Goal: Task Accomplishment & Management: Use online tool/utility

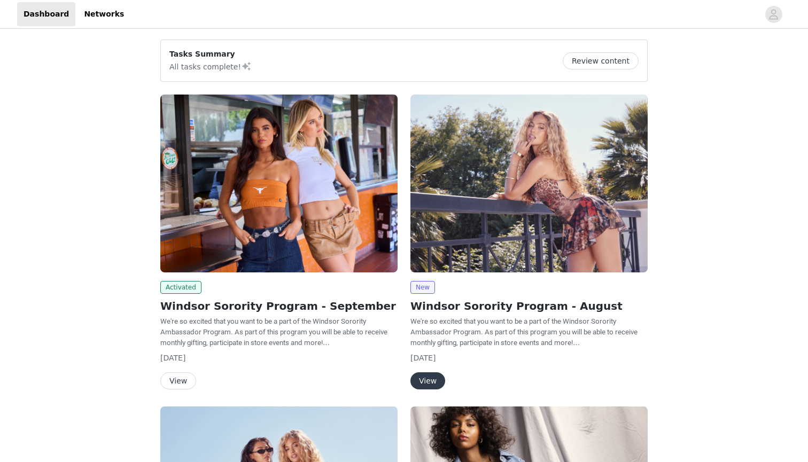
click at [230, 225] on img at bounding box center [278, 184] width 237 height 178
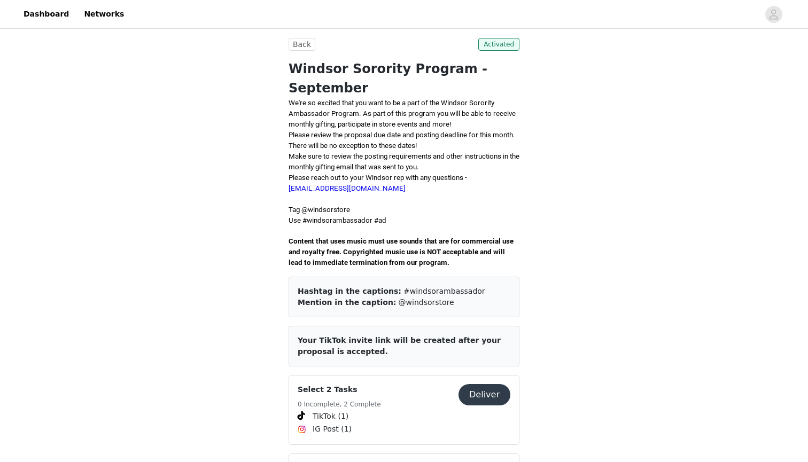
scroll to position [54, 0]
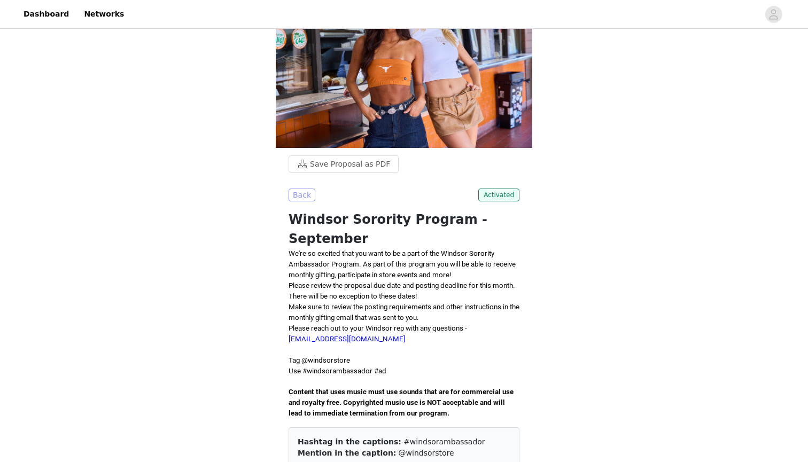
click at [301, 196] on button "Back" at bounding box center [302, 195] width 27 height 13
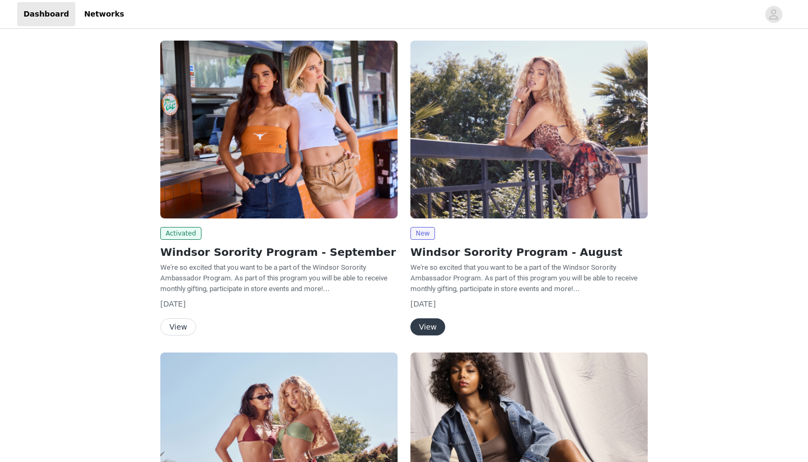
click at [219, 157] on img at bounding box center [278, 130] width 237 height 178
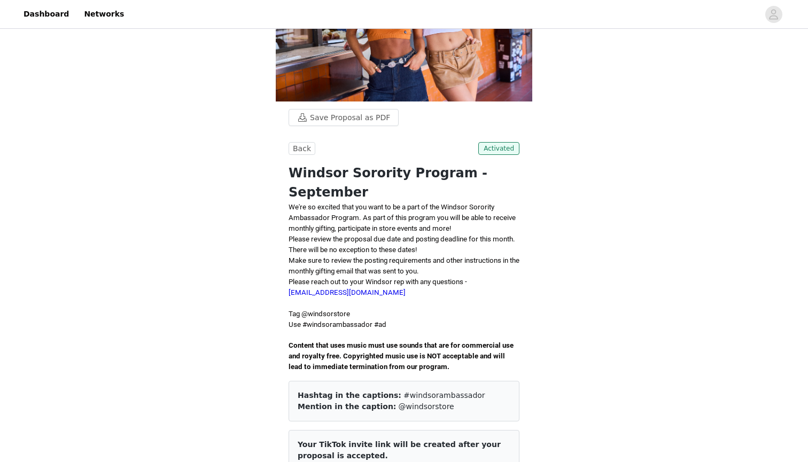
scroll to position [90, 0]
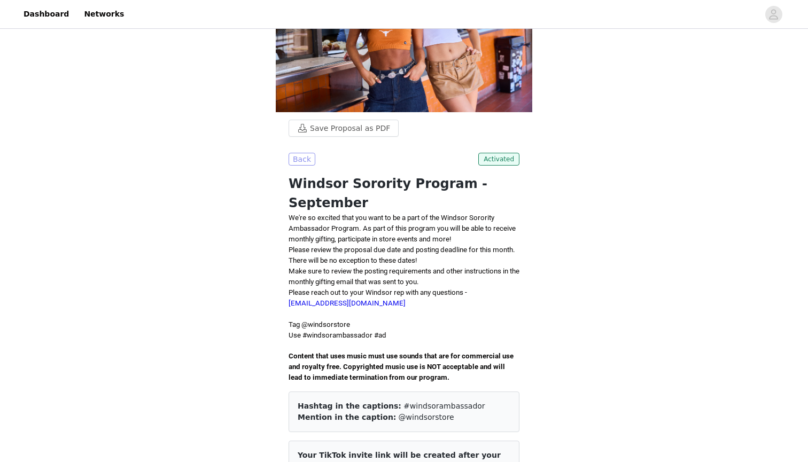
click at [301, 155] on button "Back" at bounding box center [302, 159] width 27 height 13
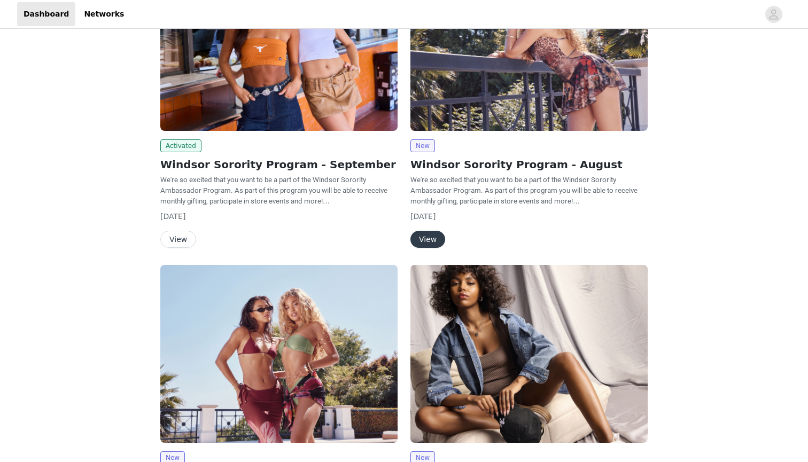
scroll to position [117, 0]
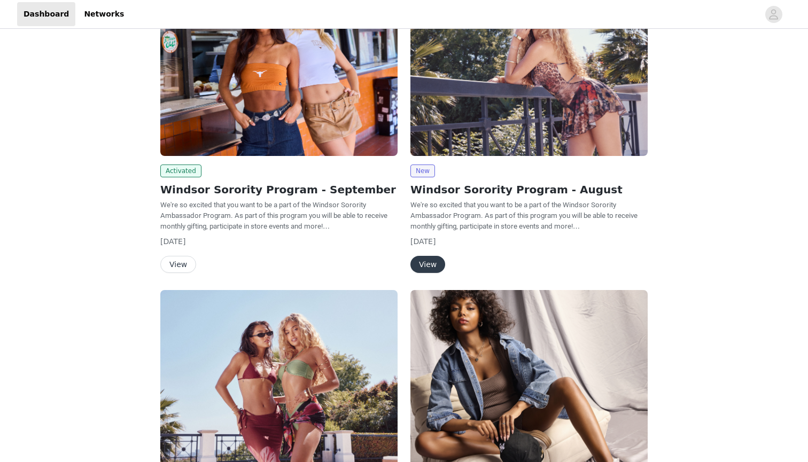
click at [184, 269] on button "View" at bounding box center [178, 264] width 36 height 17
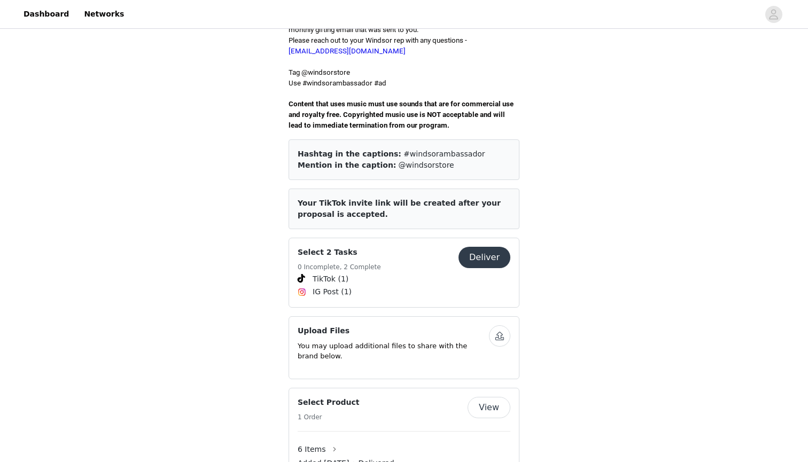
scroll to position [560, 0]
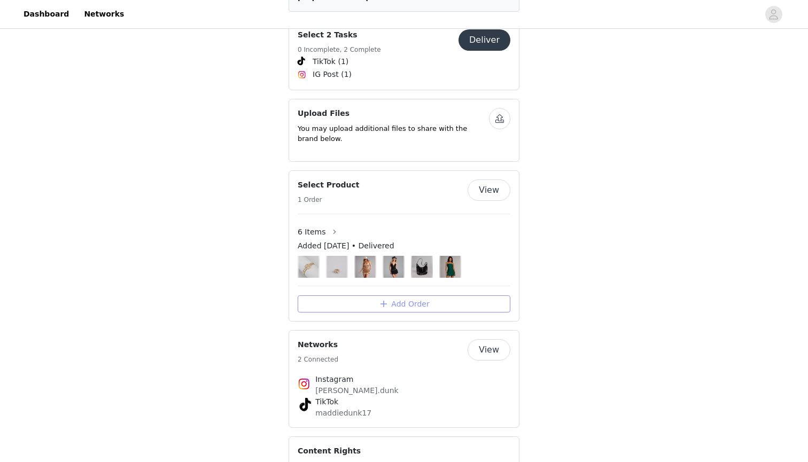
click at [390, 296] on button "Add Order" at bounding box center [404, 304] width 213 height 17
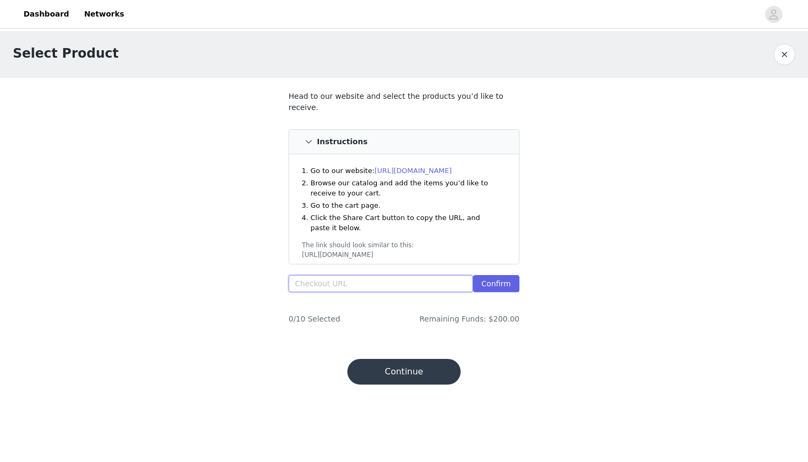
click at [388, 283] on input "text" at bounding box center [381, 283] width 184 height 17
paste input "[URL][DOMAIN_NAME]"
type input "[URL][DOMAIN_NAME]"
click at [505, 282] on button "Confirm" at bounding box center [496, 283] width 47 height 17
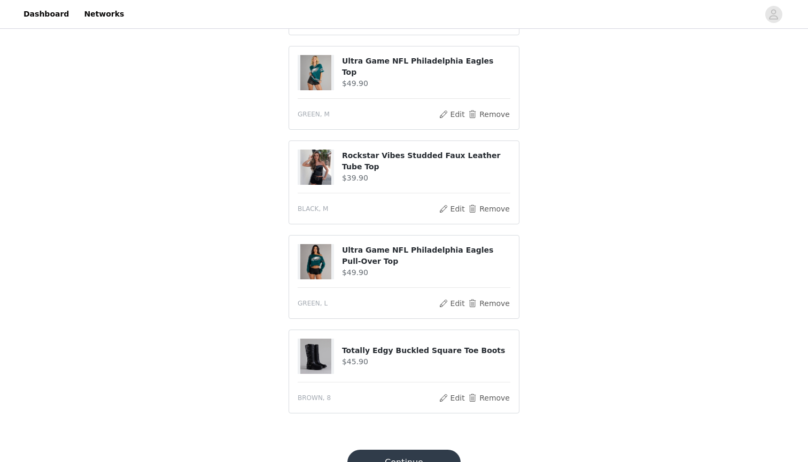
scroll to position [388, 0]
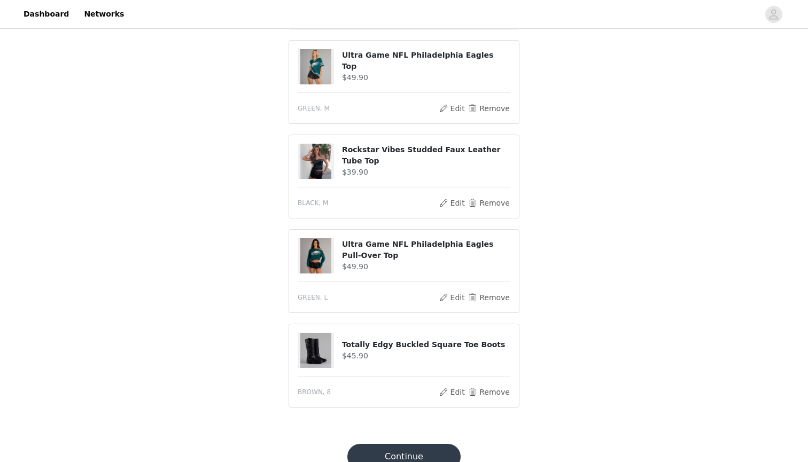
click at [407, 453] on button "Continue" at bounding box center [403, 457] width 113 height 26
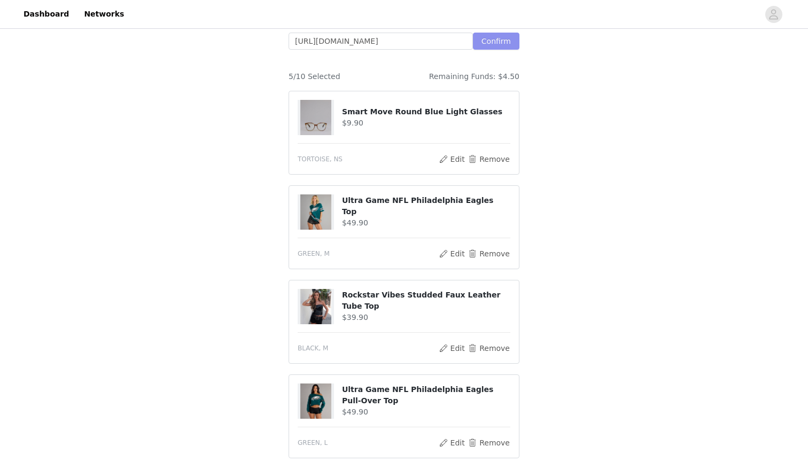
scroll to position [412, 0]
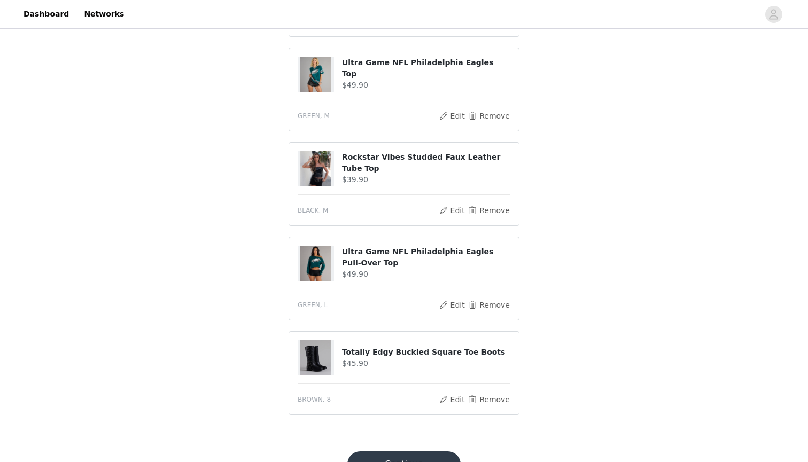
click at [417, 461] on button "Continue" at bounding box center [403, 465] width 113 height 26
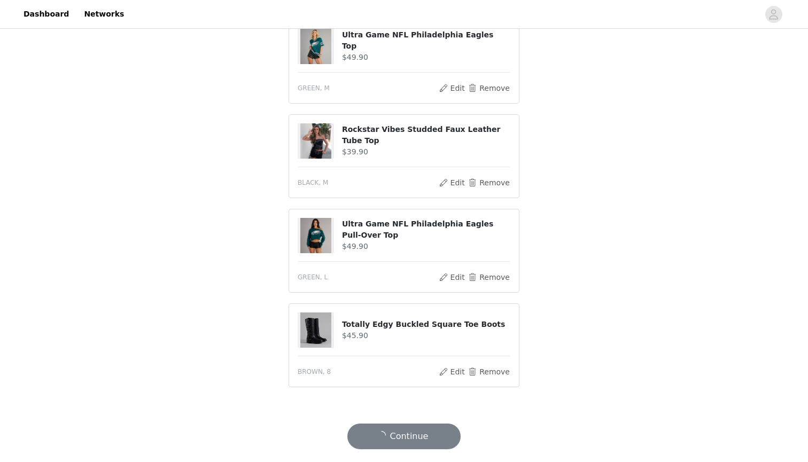
scroll to position [405, 0]
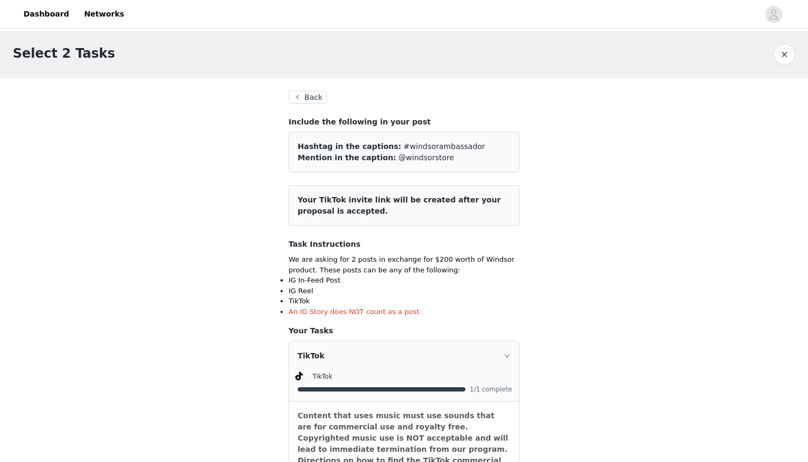
click at [318, 94] on button "Back" at bounding box center [308, 97] width 38 height 13
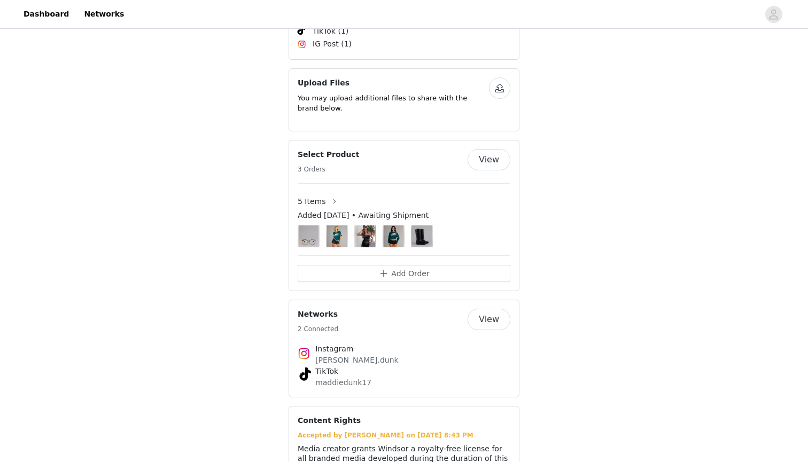
scroll to position [581, 0]
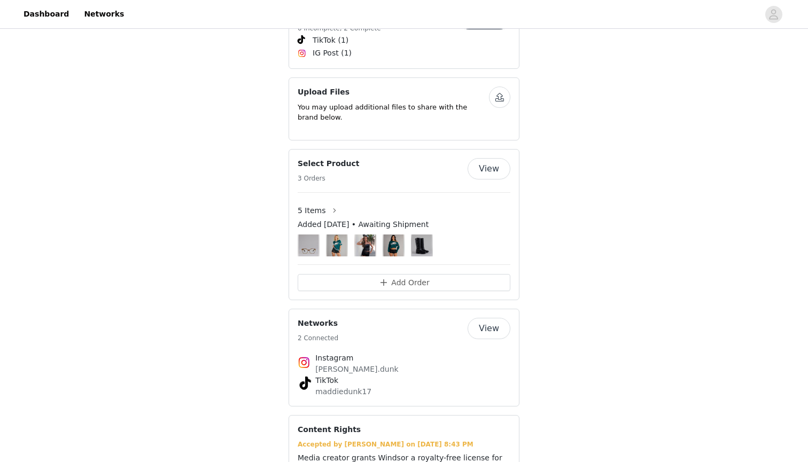
click at [496, 158] on button "View" at bounding box center [489, 168] width 43 height 21
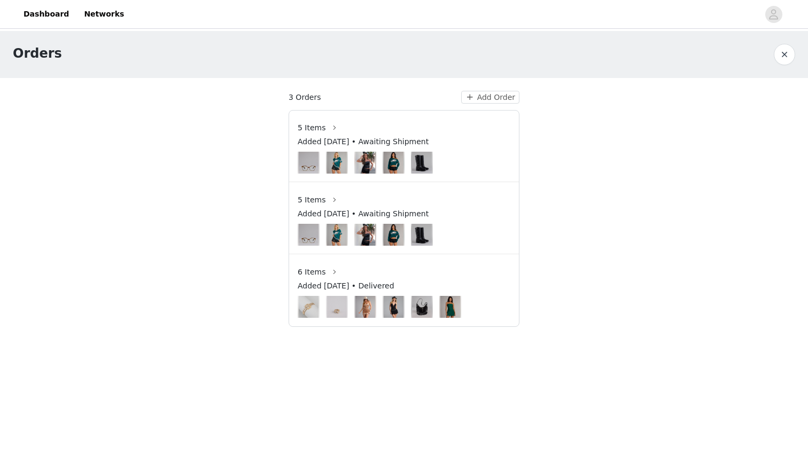
click at [784, 52] on button "button" at bounding box center [784, 54] width 21 height 21
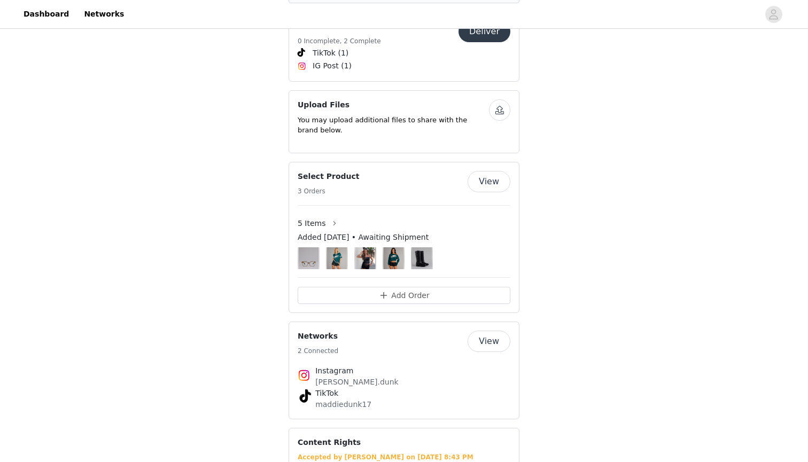
scroll to position [464, 0]
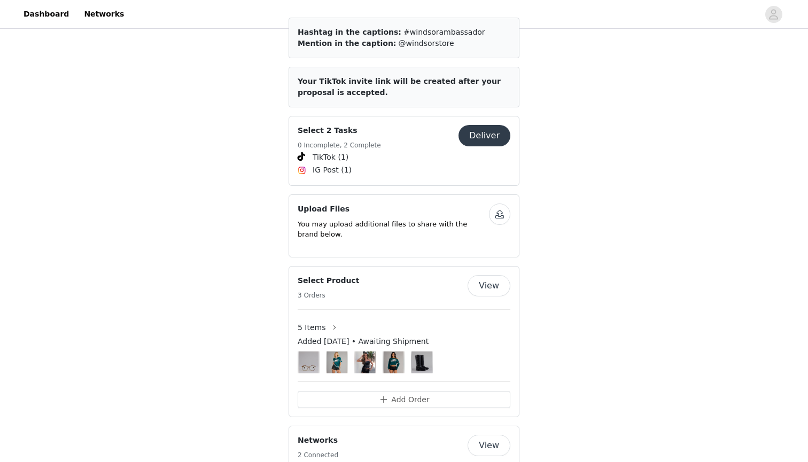
click at [491, 275] on button "View" at bounding box center [489, 285] width 43 height 21
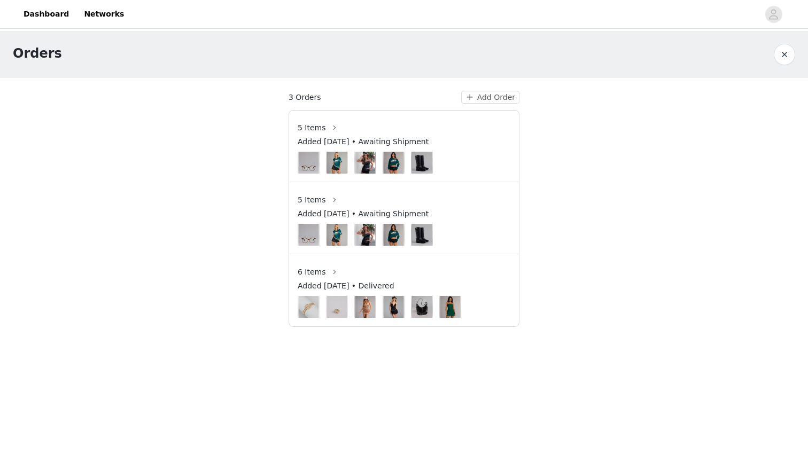
click at [389, 143] on span "Added [DATE] • Awaiting Shipment" at bounding box center [363, 141] width 131 height 11
click at [315, 122] on span "5 Items" at bounding box center [312, 127] width 28 height 11
click at [312, 130] on span "5 Items" at bounding box center [312, 127] width 28 height 11
click at [493, 101] on button "Add Order" at bounding box center [490, 97] width 58 height 13
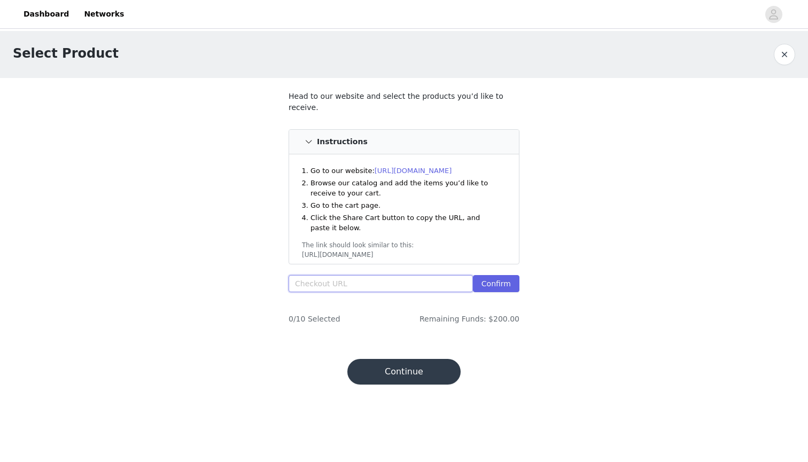
click at [381, 284] on input "text" at bounding box center [381, 283] width 184 height 17
paste input "[URL][DOMAIN_NAME]"
type input "[URL][DOMAIN_NAME]"
click at [508, 280] on button "Confirm" at bounding box center [496, 283] width 47 height 17
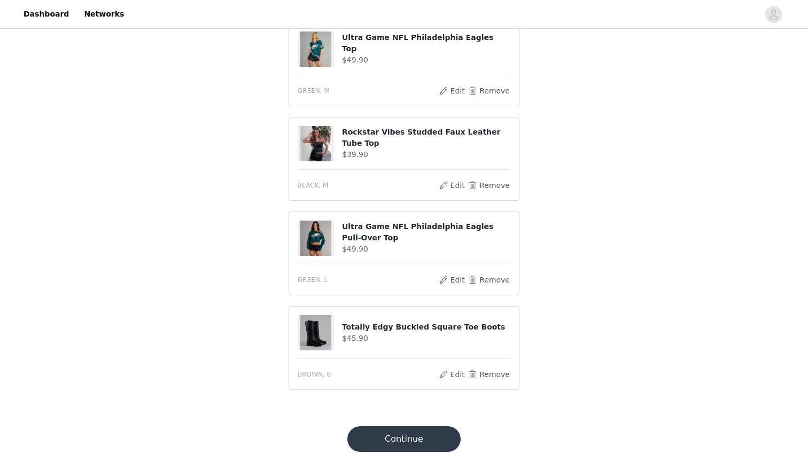
scroll to position [405, 0]
click at [414, 438] on button "Continue" at bounding box center [403, 440] width 113 height 26
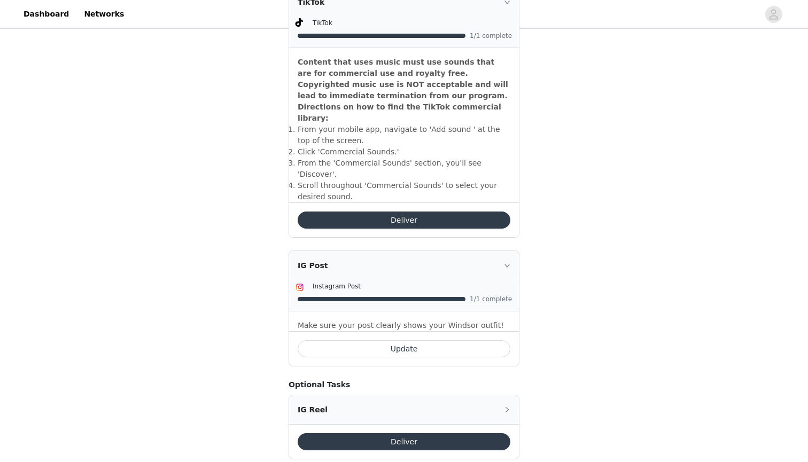
scroll to position [353, 0]
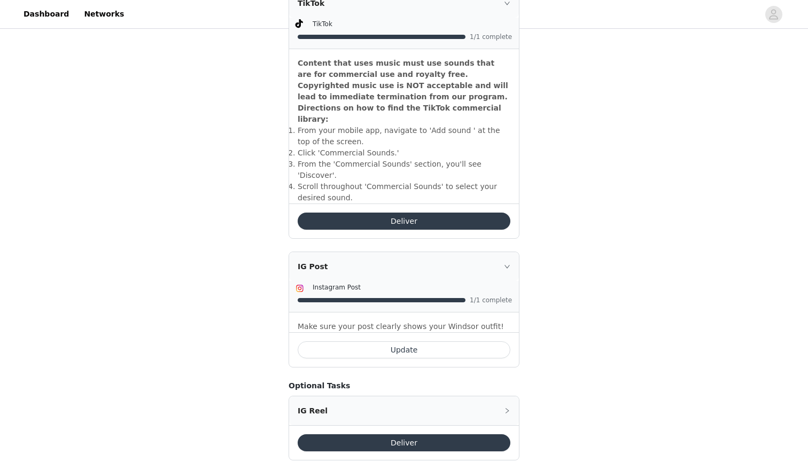
click at [427, 213] on button "Deliver" at bounding box center [404, 221] width 213 height 17
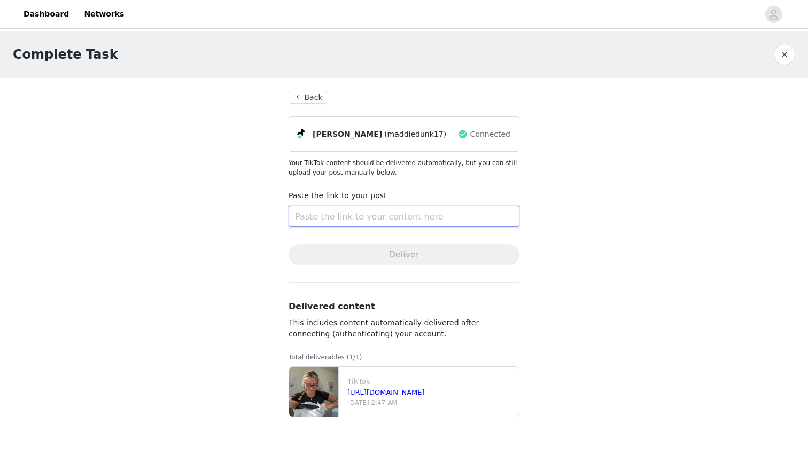
click at [405, 218] on input "text" at bounding box center [404, 216] width 231 height 21
paste input "[URL][DOMAIN_NAME]"
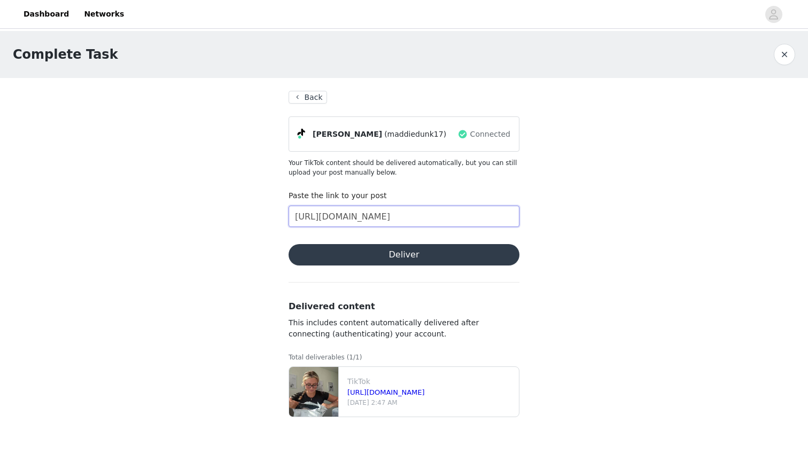
type input "[URL][DOMAIN_NAME]"
click at [427, 254] on button "Deliver" at bounding box center [404, 254] width 231 height 21
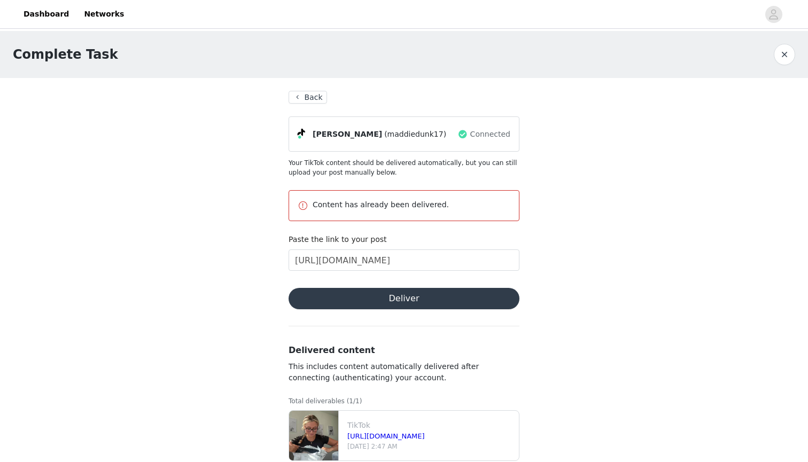
click at [312, 99] on button "Back" at bounding box center [308, 97] width 38 height 13
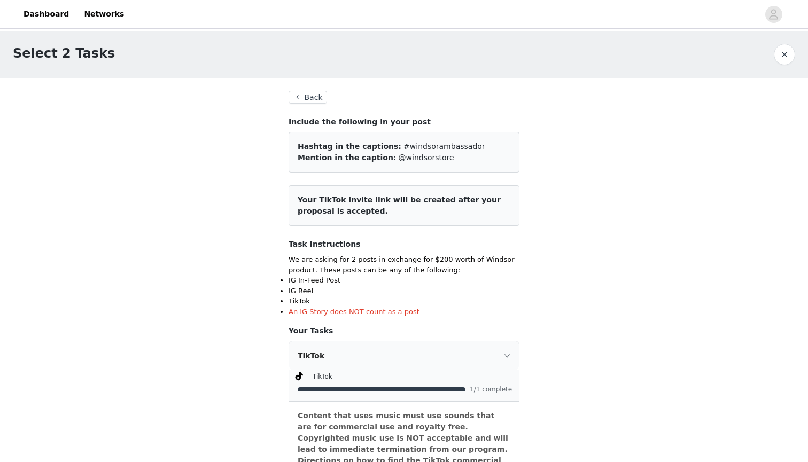
click at [312, 98] on button "Back" at bounding box center [308, 97] width 38 height 13
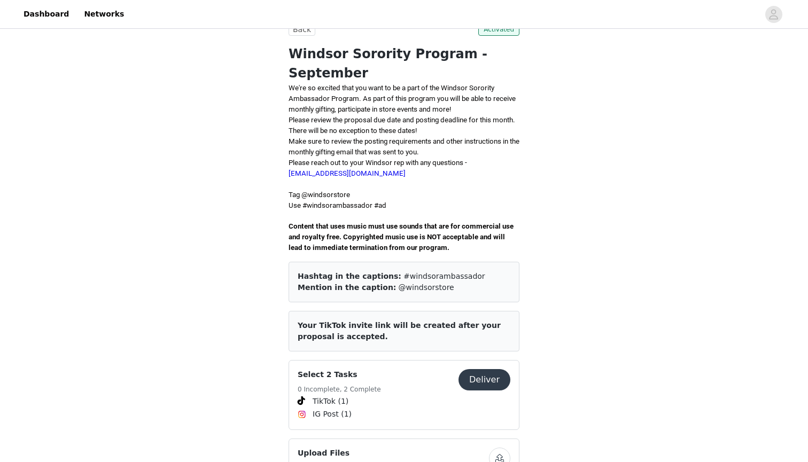
scroll to position [150, 0]
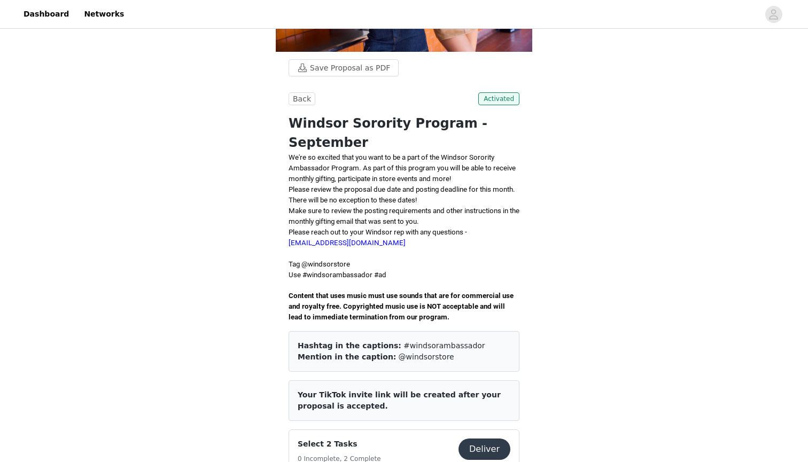
click at [299, 108] on div "Back Activated Windsor Sorority Program - September We're so excited that you w…" at bounding box center [404, 256] width 231 height 329
click at [299, 98] on button "Back" at bounding box center [302, 98] width 27 height 13
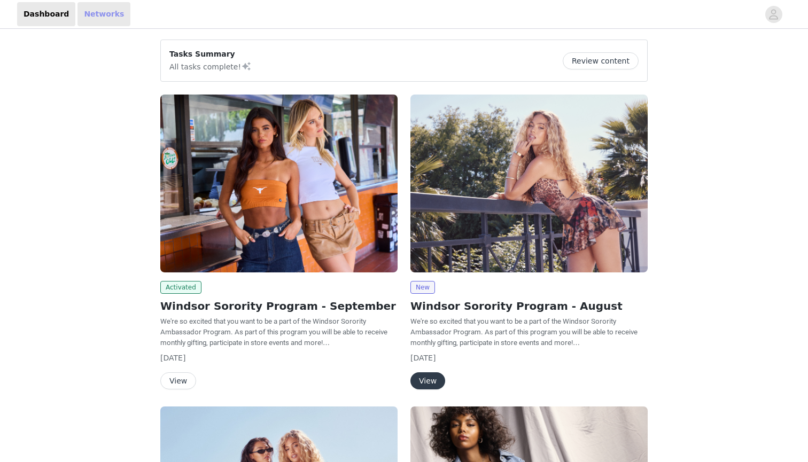
click at [107, 14] on link "Networks" at bounding box center [104, 14] width 53 height 24
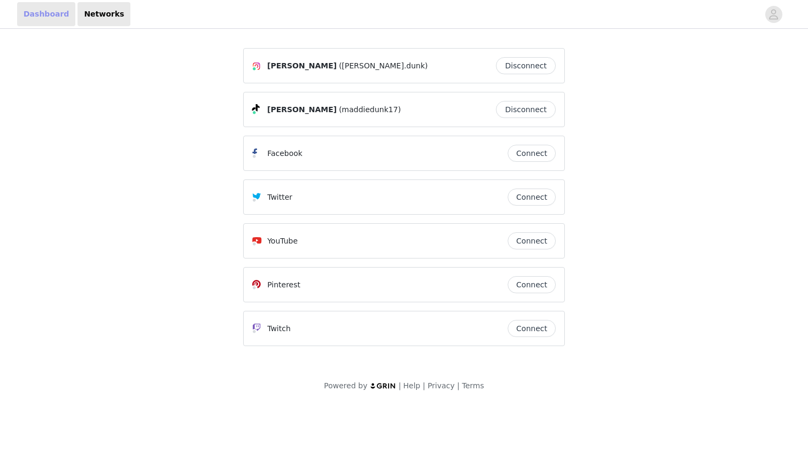
click at [42, 17] on link "Dashboard" at bounding box center [46, 14] width 58 height 24
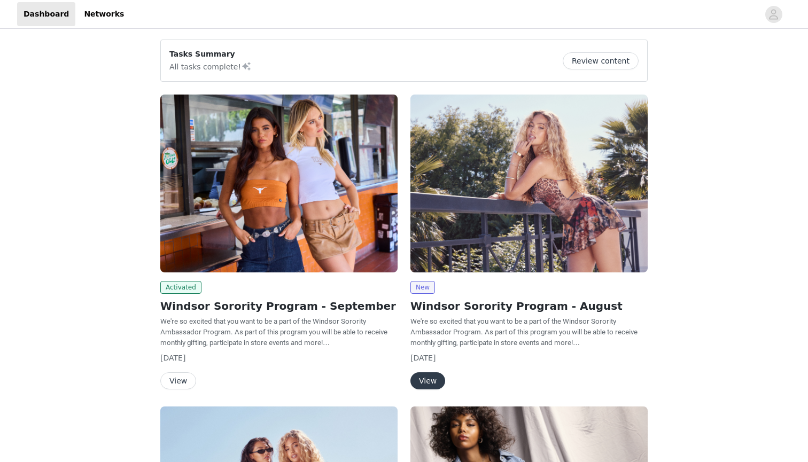
click at [614, 63] on button "Review content" at bounding box center [601, 60] width 76 height 17
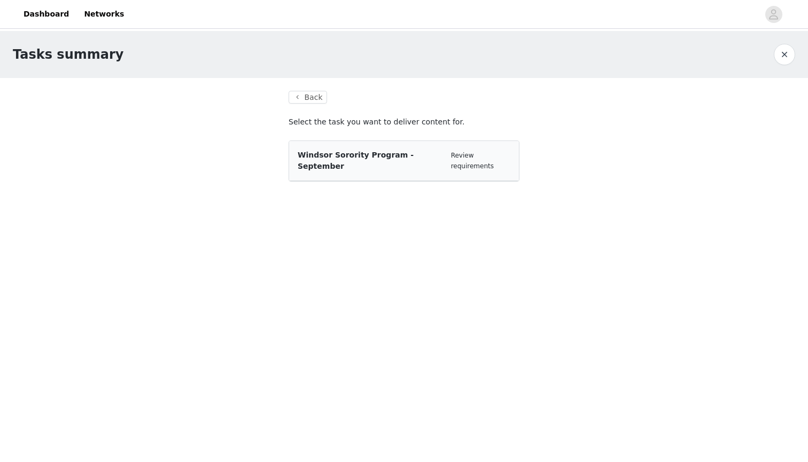
click at [322, 159] on span "Windsor Sorority Program - September" at bounding box center [356, 161] width 116 height 20
click at [319, 98] on button "Back" at bounding box center [308, 97] width 38 height 13
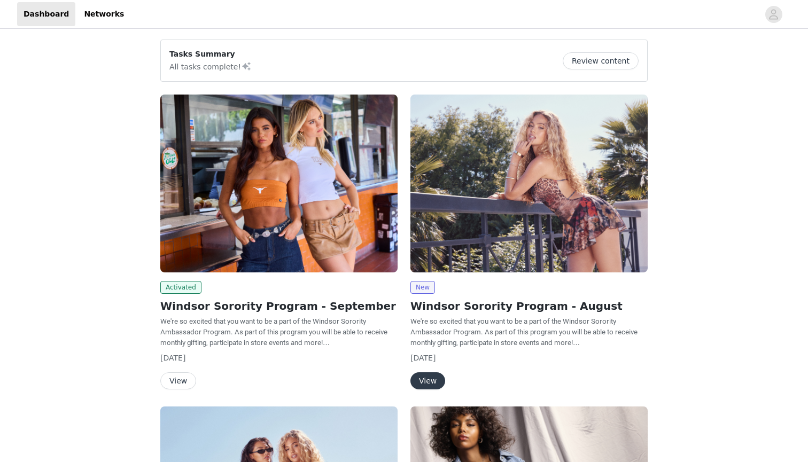
click at [427, 378] on button "View" at bounding box center [428, 381] width 35 height 17
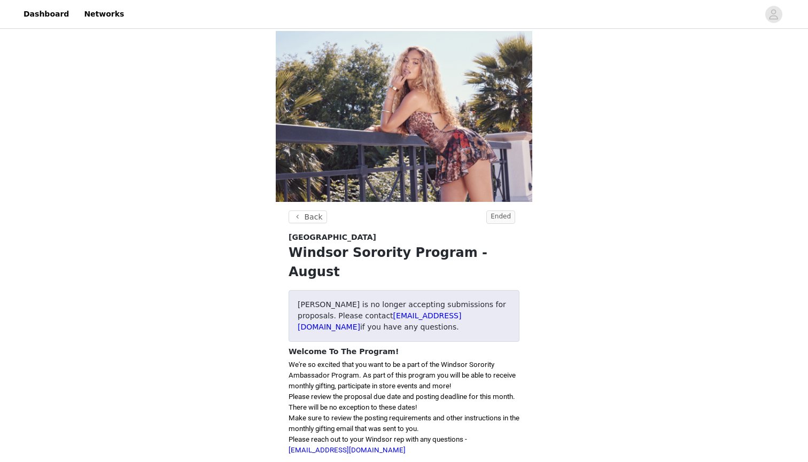
click at [313, 226] on header "Back Ended" at bounding box center [404, 221] width 231 height 21
click at [304, 213] on button "Back" at bounding box center [308, 217] width 38 height 13
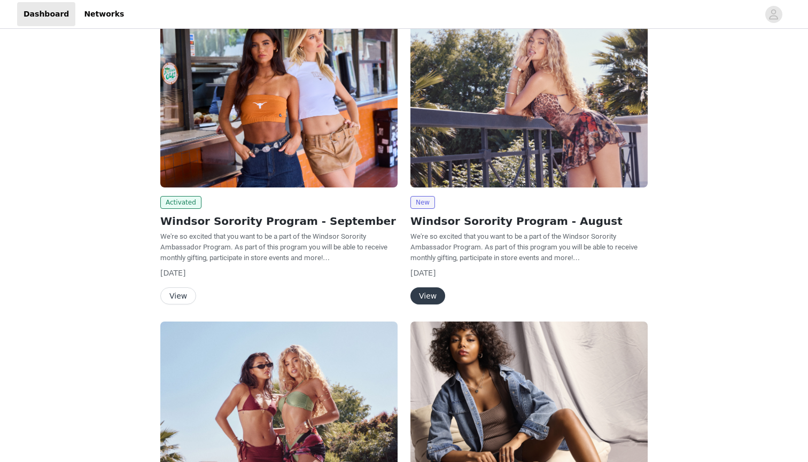
scroll to position [107, 0]
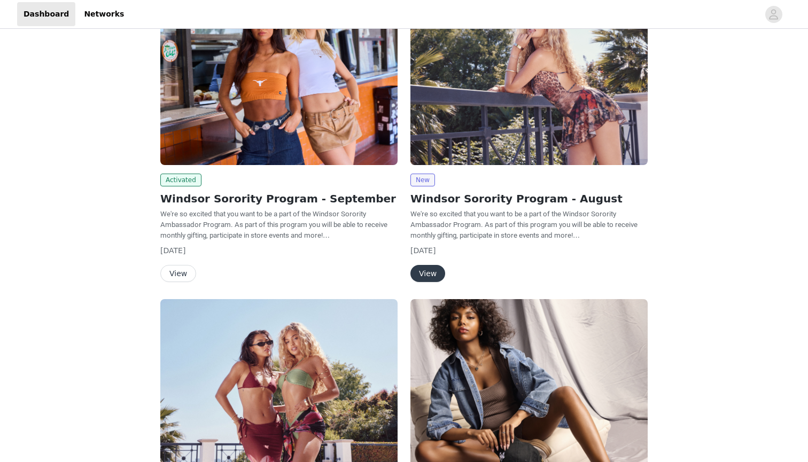
click at [188, 272] on button "View" at bounding box center [178, 273] width 36 height 17
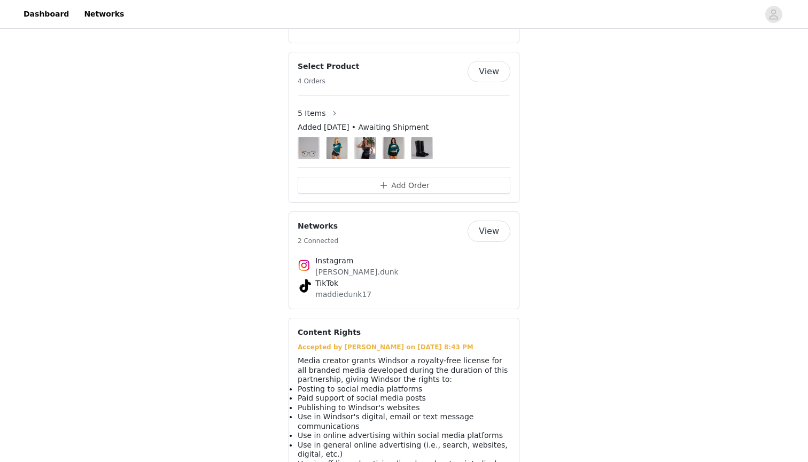
scroll to position [608, 0]
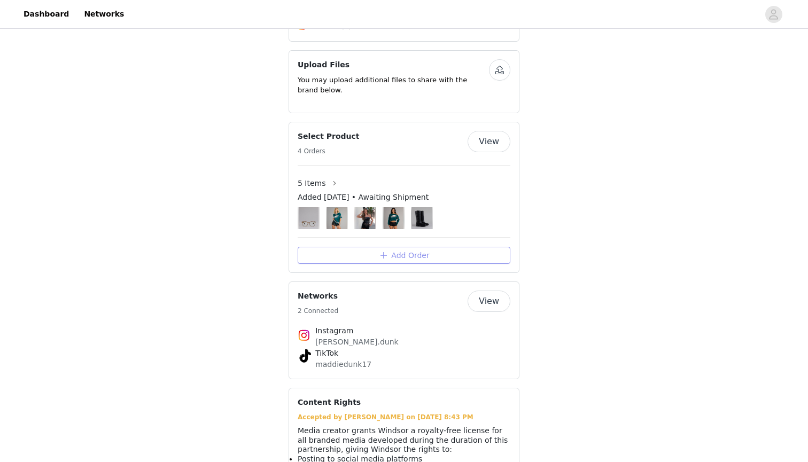
click at [371, 247] on button "Add Order" at bounding box center [404, 255] width 213 height 17
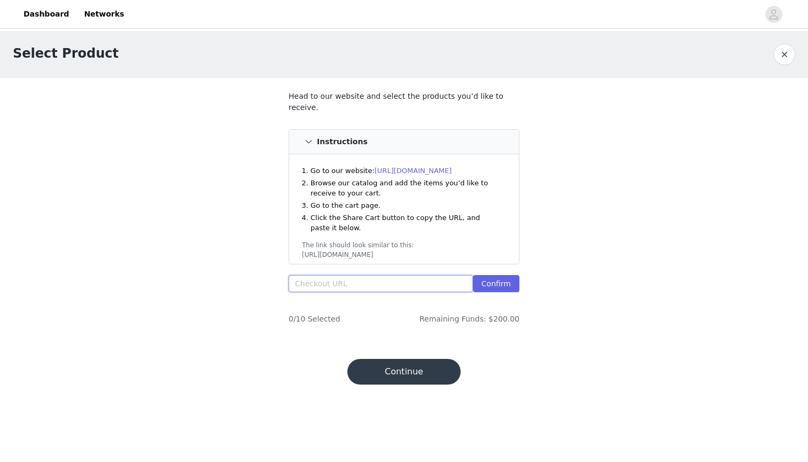
click at [357, 277] on input "text" at bounding box center [381, 283] width 184 height 17
paste input "[URL][DOMAIN_NAME]"
type input "[URL][DOMAIN_NAME]"
click at [501, 281] on button "Confirm" at bounding box center [496, 283] width 47 height 17
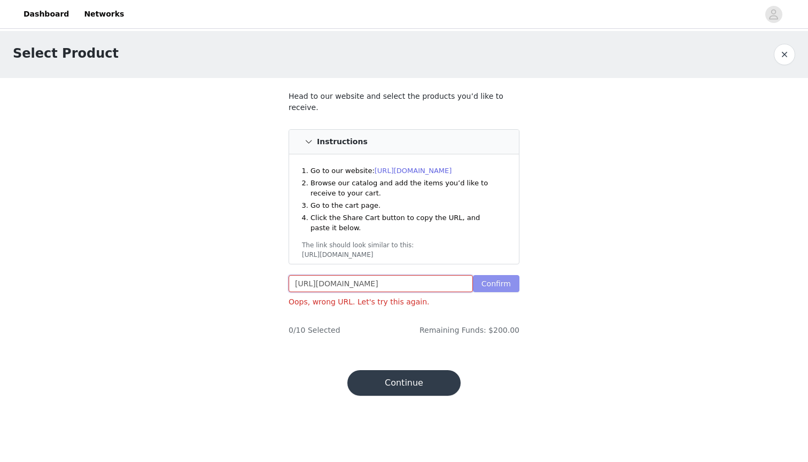
drag, startPoint x: 298, startPoint y: 278, endPoint x: 506, endPoint y: 275, distance: 208.5
click at [506, 275] on div "[URL][DOMAIN_NAME] Confirm" at bounding box center [404, 285] width 231 height 21
paste input "[URL][DOMAIN_NAME]"
type input "[URL][DOMAIN_NAME]"
click at [506, 282] on button "Confirm" at bounding box center [496, 283] width 47 height 17
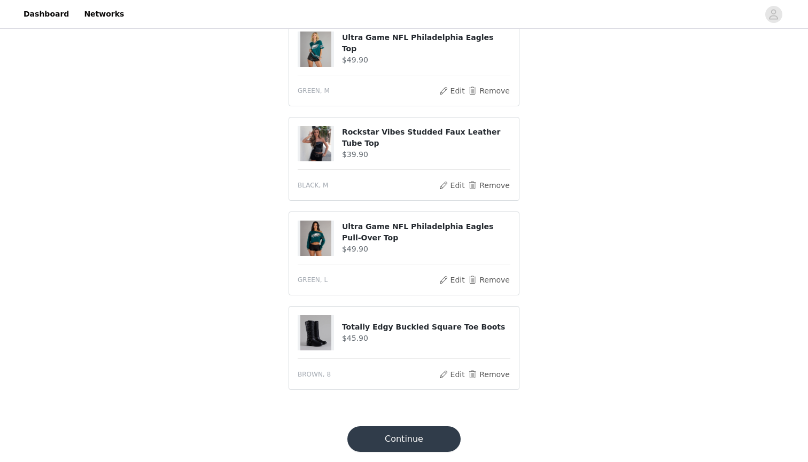
scroll to position [405, 0]
click at [435, 431] on button "Continue" at bounding box center [403, 440] width 113 height 26
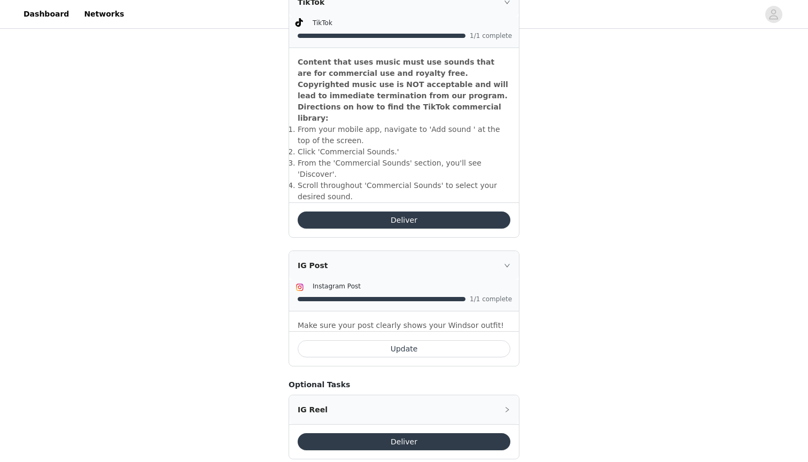
scroll to position [353, 0]
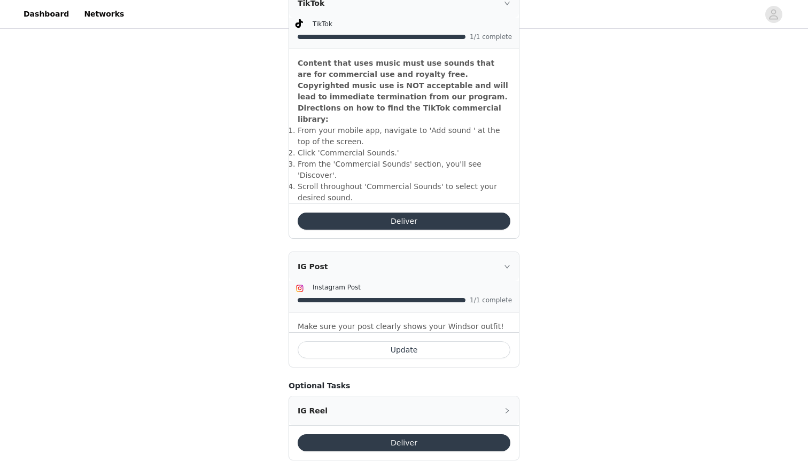
click at [413, 342] on button "Update" at bounding box center [404, 350] width 213 height 17
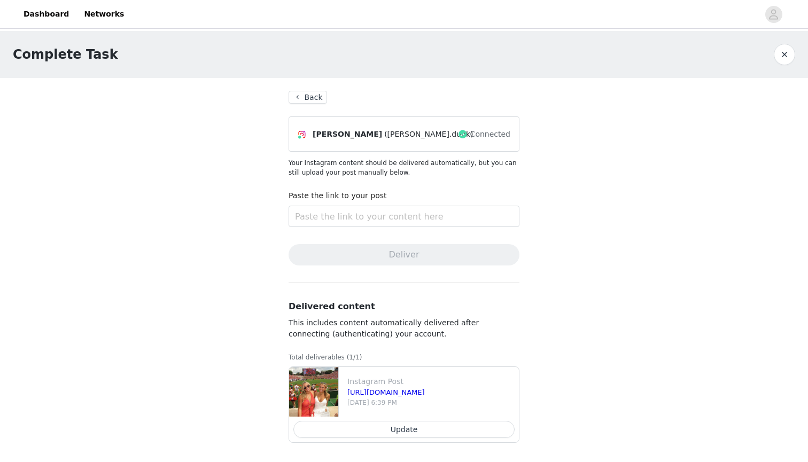
click at [310, 86] on section "Back [PERSON_NAME] ([PERSON_NAME].dunk) Connected Your Instagram content should…" at bounding box center [404, 271] width 257 height 386
click at [311, 90] on section "Back [PERSON_NAME] ([PERSON_NAME].dunk) Connected Your Instagram content should…" at bounding box center [404, 271] width 257 height 386
click at [315, 97] on button "Back" at bounding box center [308, 97] width 38 height 13
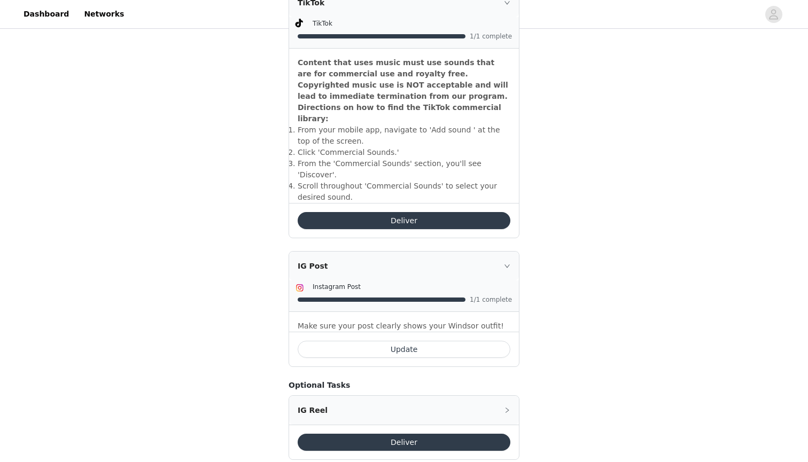
scroll to position [353, 0]
